Goal: Information Seeking & Learning: Learn about a topic

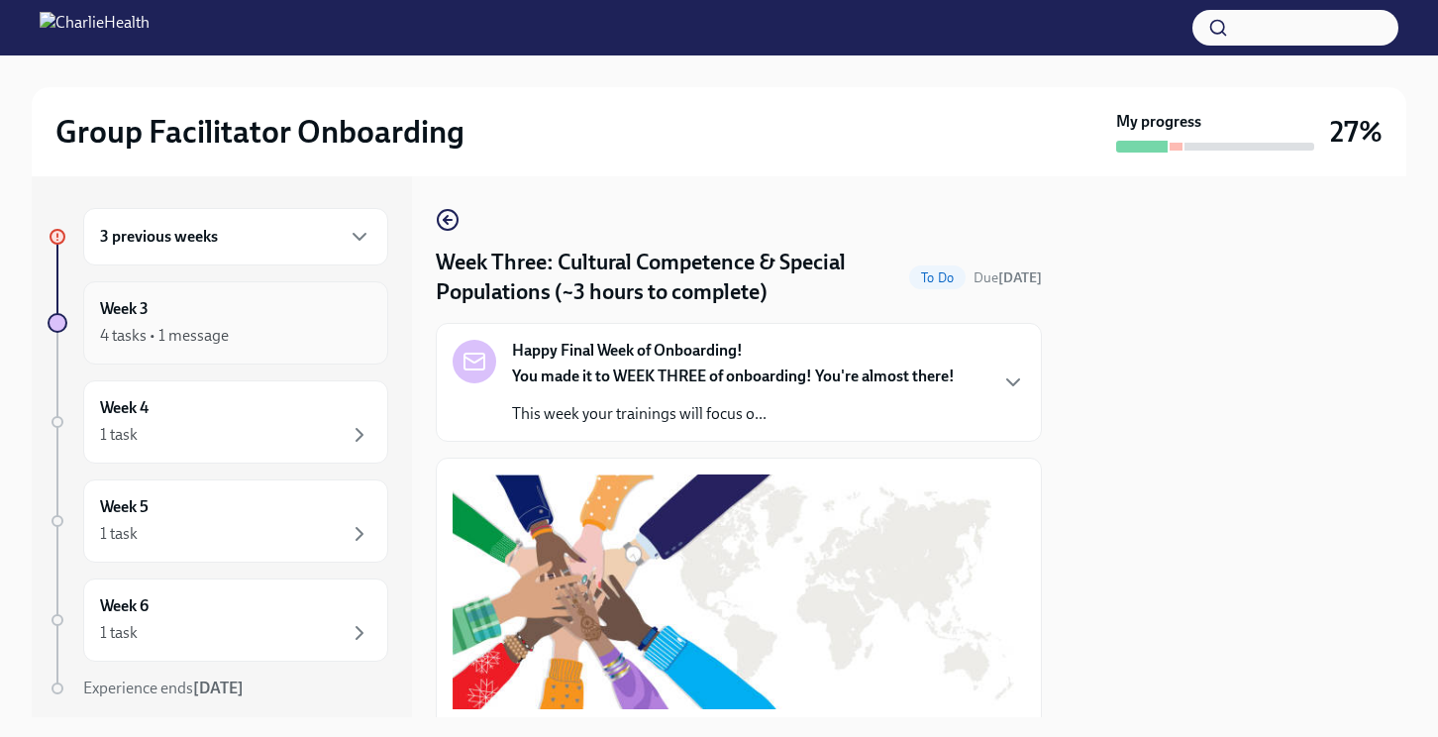
click at [182, 316] on div "Week 3 4 tasks • 1 message" at bounding box center [235, 323] width 271 height 50
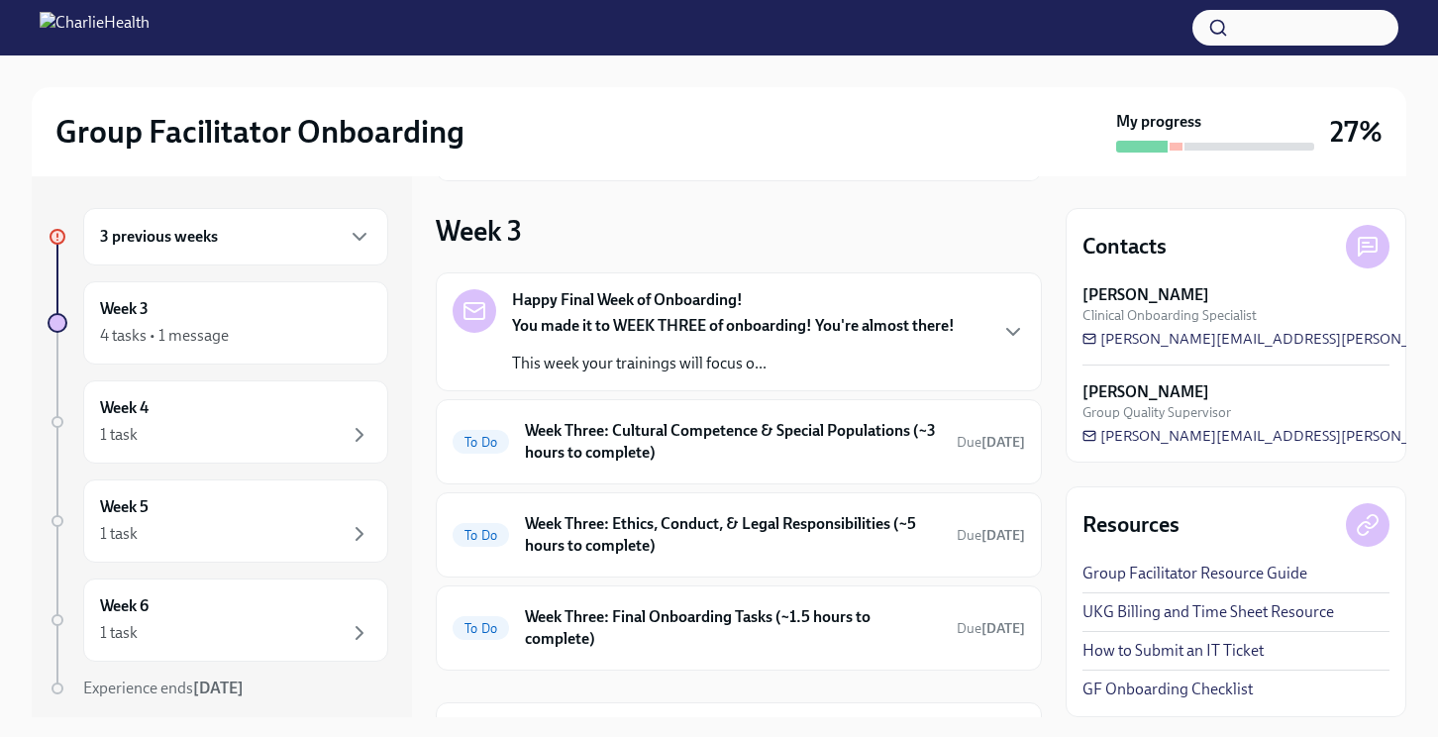
scroll to position [201, 0]
click at [790, 452] on h6 "Week Three: Cultural Competence & Special Populations (~3 hours to complete)" at bounding box center [733, 444] width 416 height 44
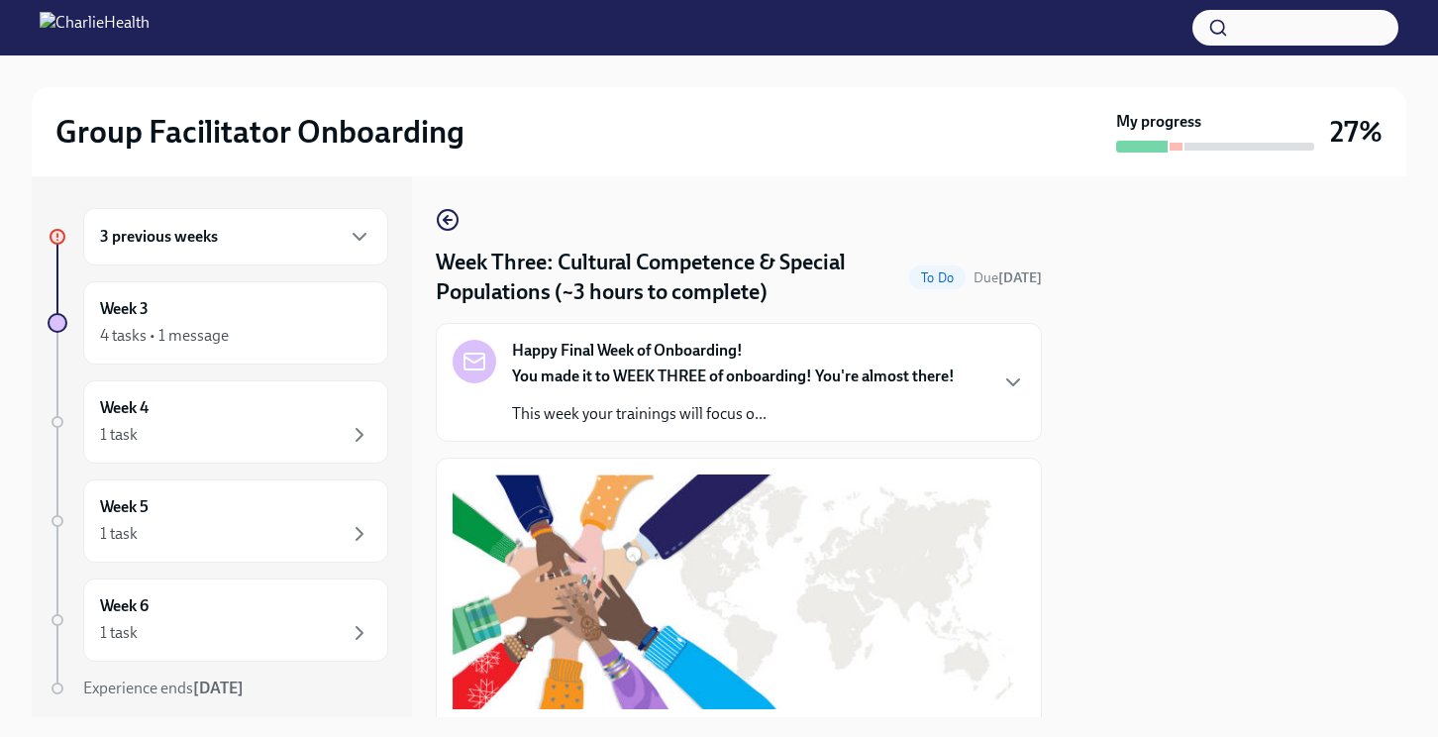
click at [208, 250] on div "3 previous weeks" at bounding box center [235, 236] width 305 height 57
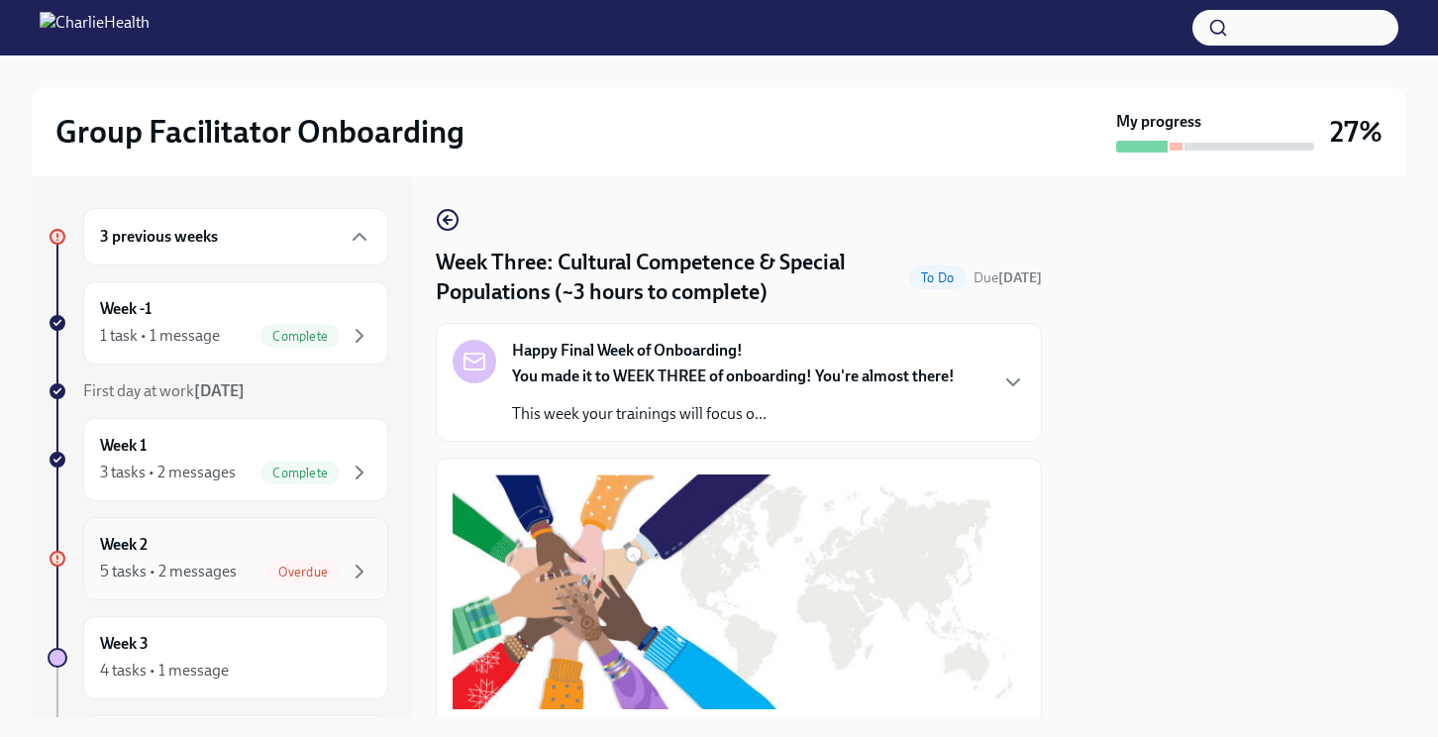
click at [194, 580] on div "5 tasks • 2 messages" at bounding box center [168, 572] width 137 height 22
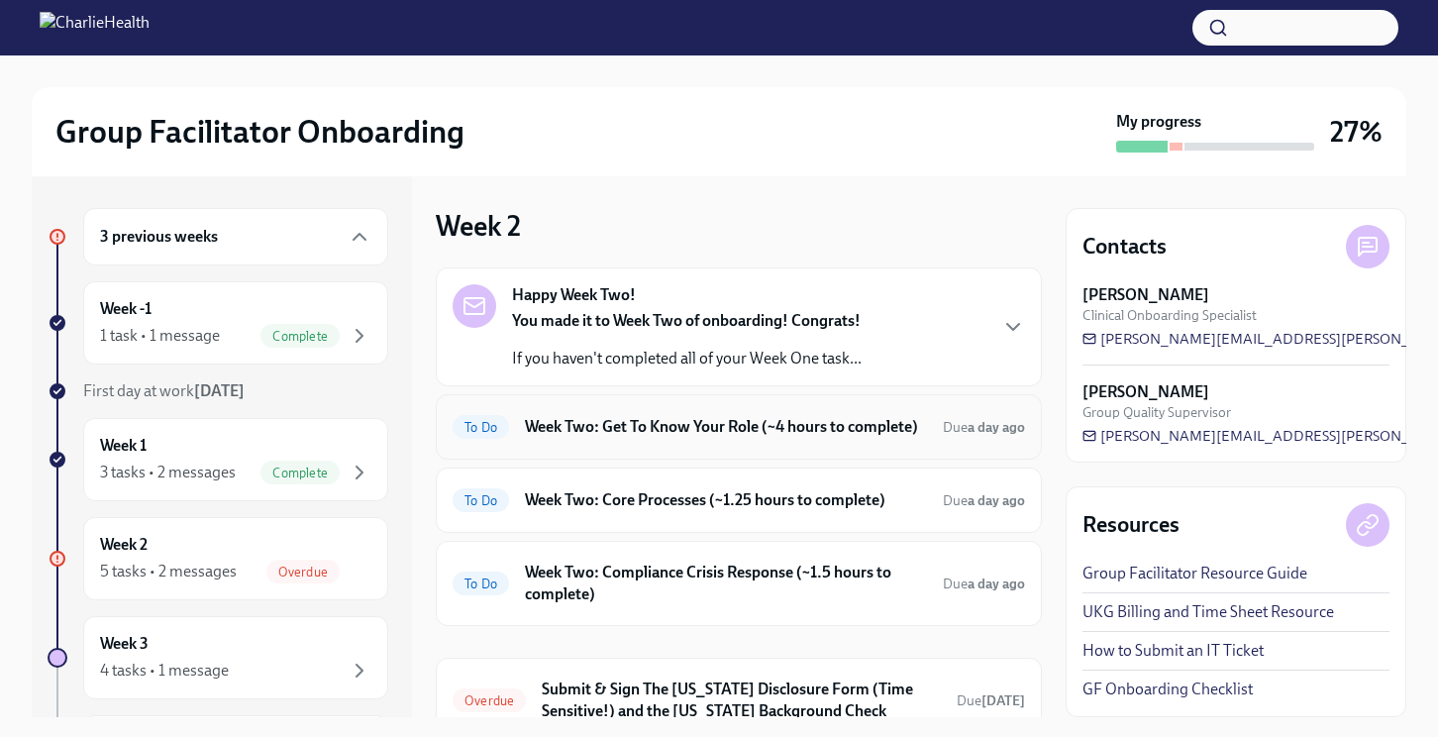
click at [751, 438] on h6 "Week Two: Get To Know Your Role (~4 hours to complete)" at bounding box center [726, 427] width 402 height 22
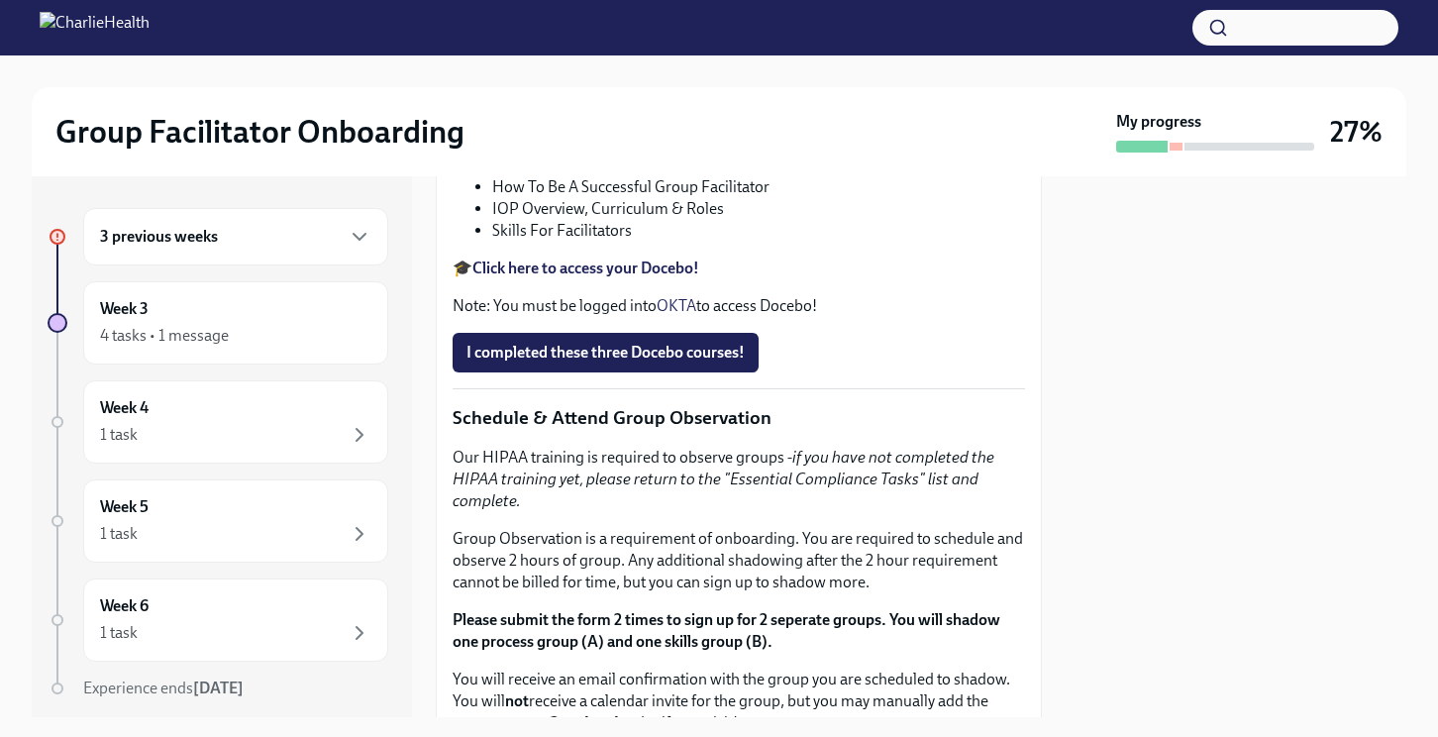
scroll to position [1049, 0]
